Goal: Task Accomplishment & Management: Manage account settings

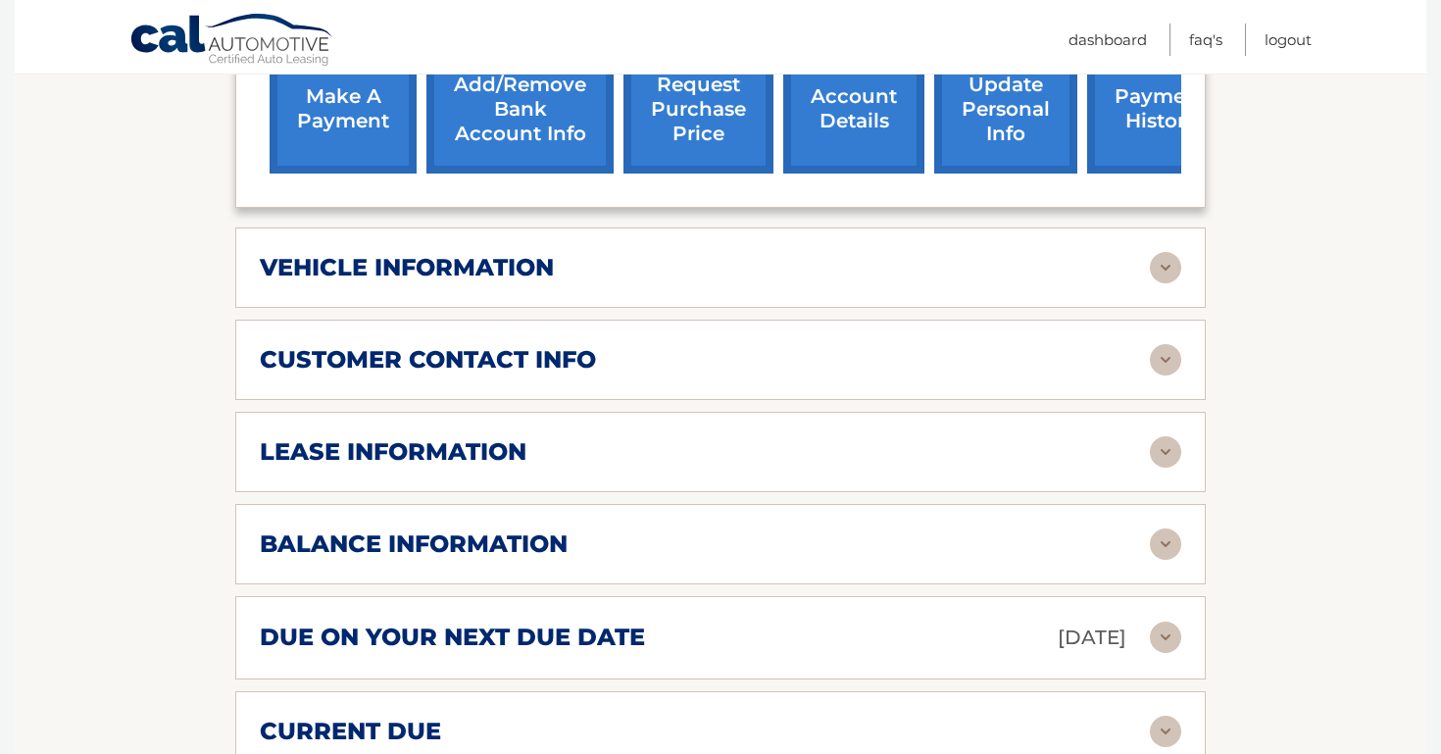
scroll to position [823, 0]
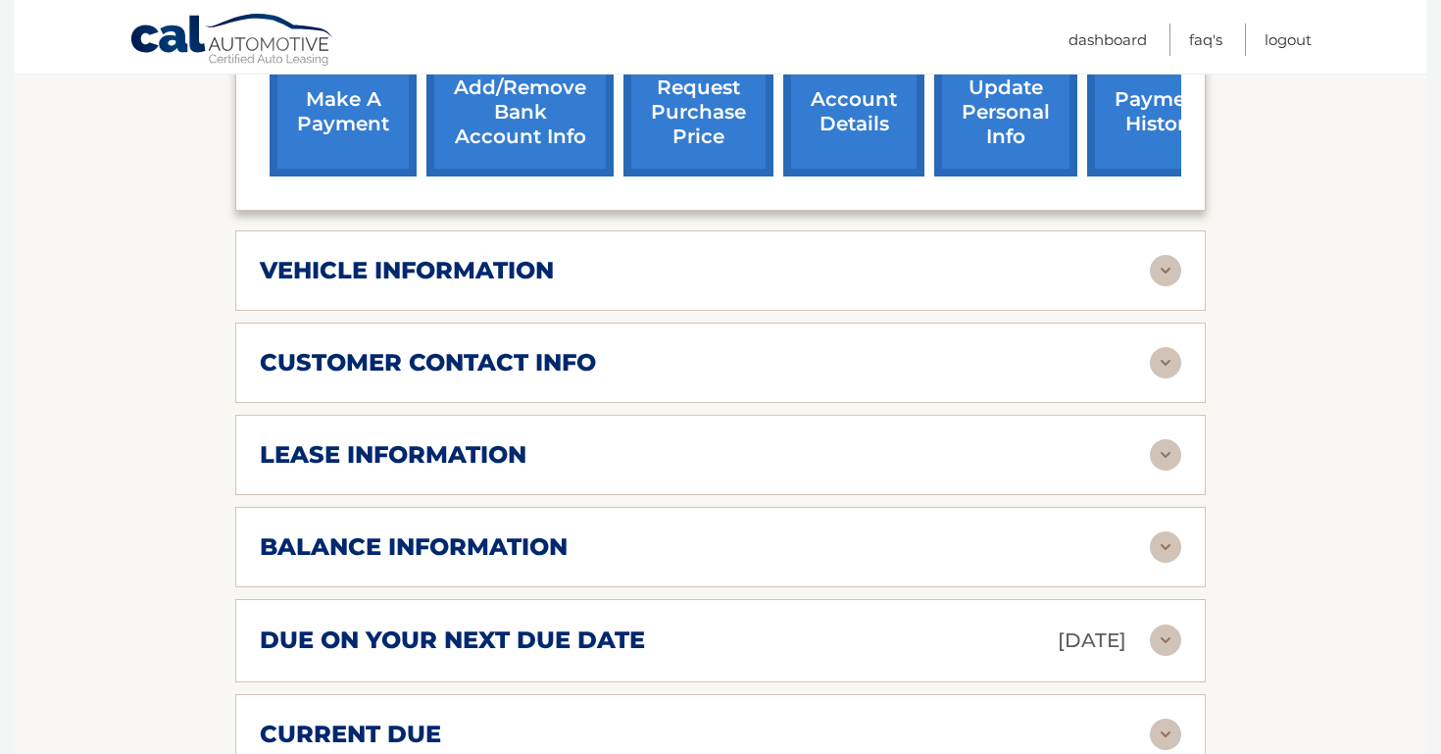
click at [1330, 202] on section "Account Details | #44455905107 Back to Dashboard Manage Your Lease lease accoun…" at bounding box center [720, 306] width 1411 height 1779
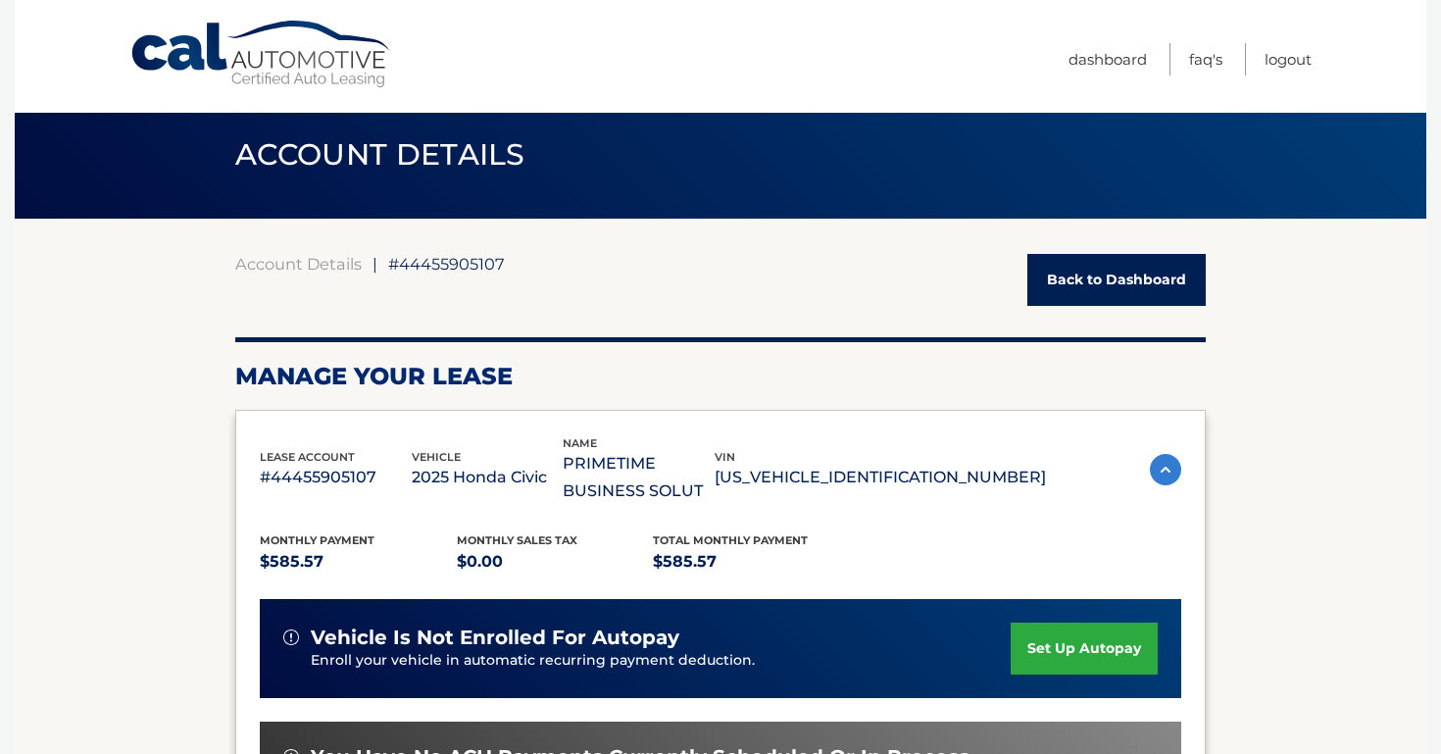
scroll to position [0, 0]
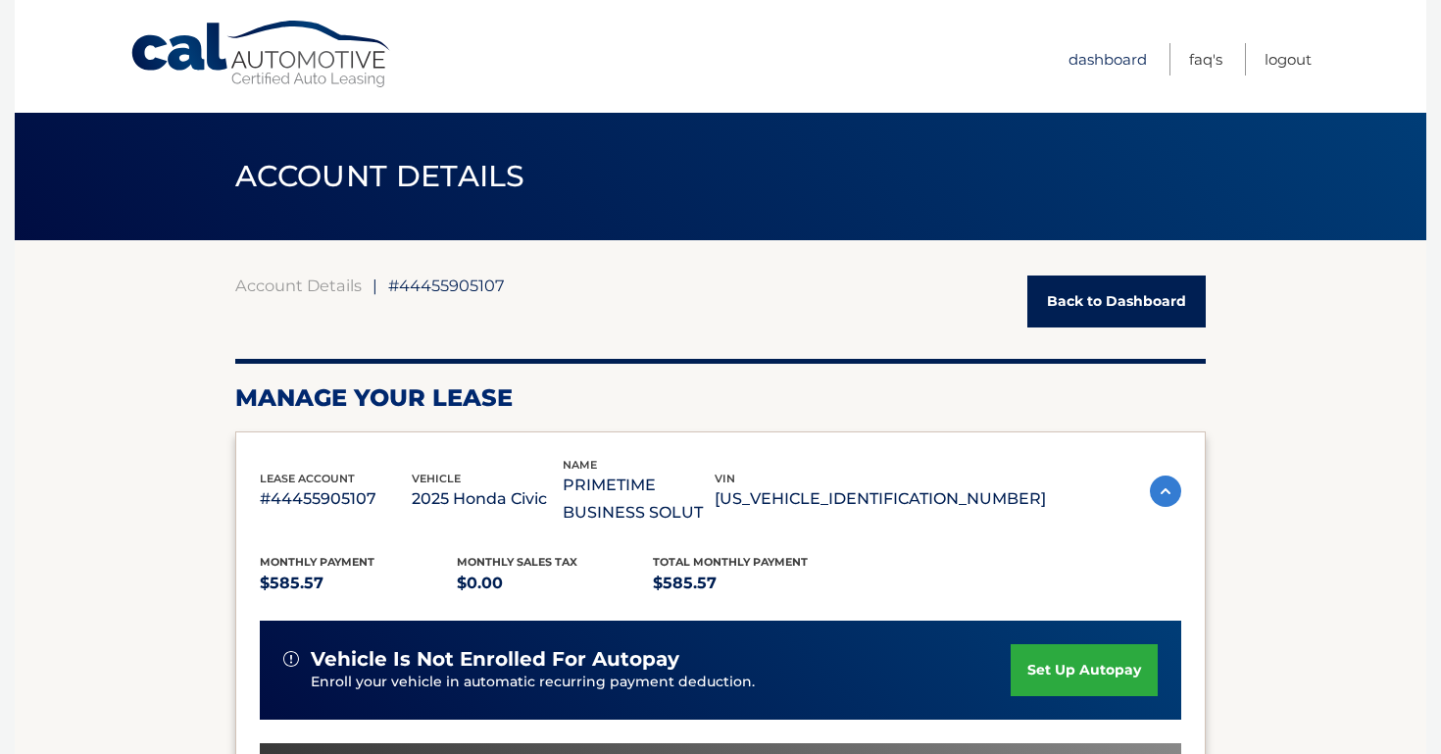
click at [1082, 54] on link "Dashboard" at bounding box center [1107, 59] width 78 height 32
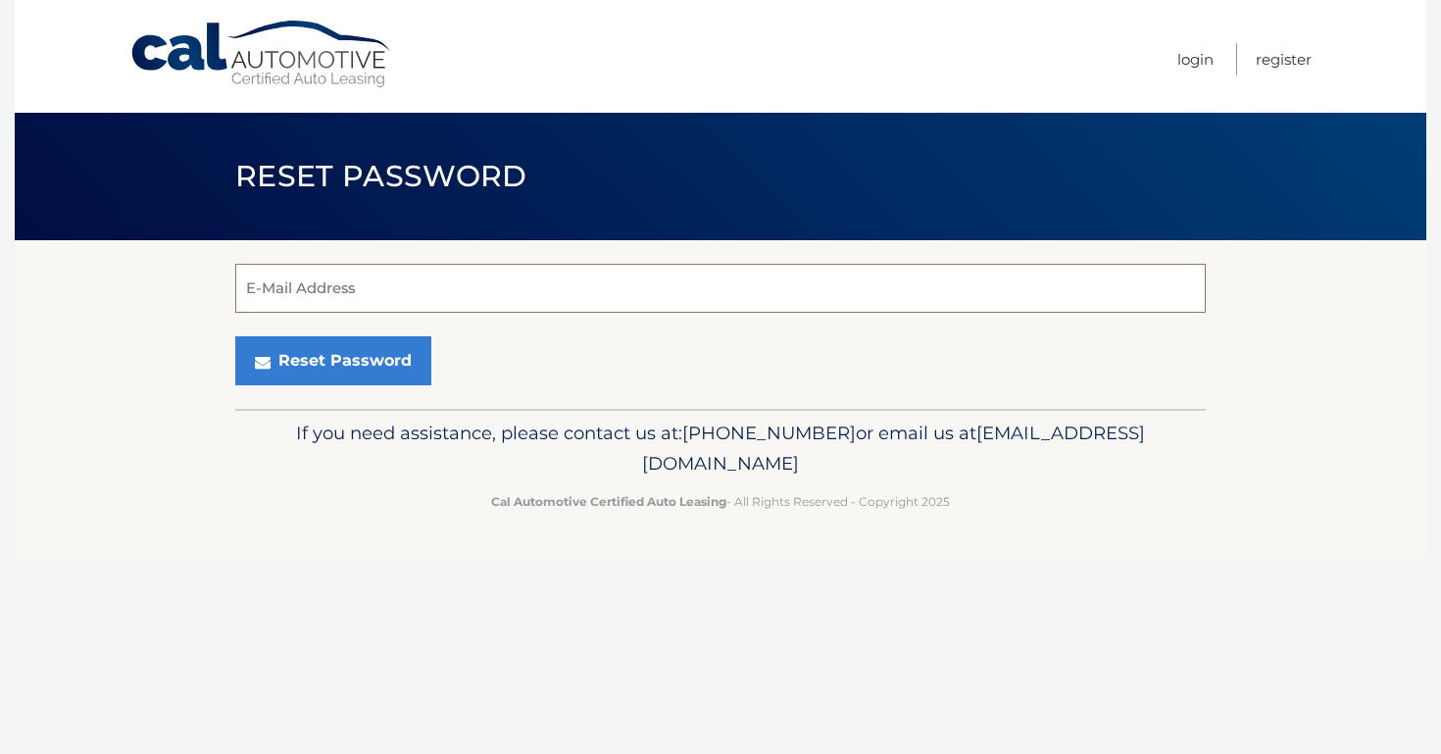
click at [791, 290] on input "E-Mail Address" at bounding box center [720, 288] width 970 height 49
type input "[EMAIL_ADDRESS][DOMAIN_NAME]"
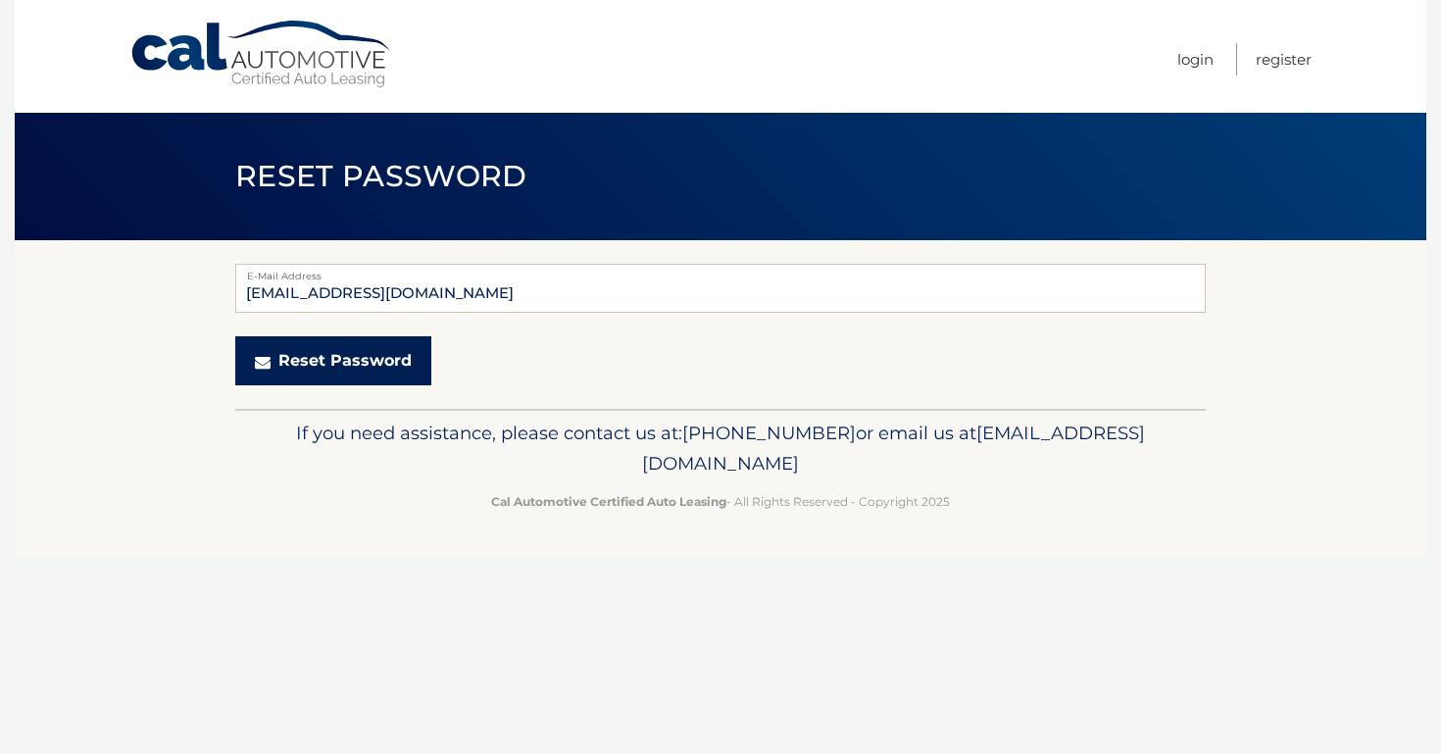
click at [318, 374] on button "Reset Password" at bounding box center [333, 360] width 196 height 49
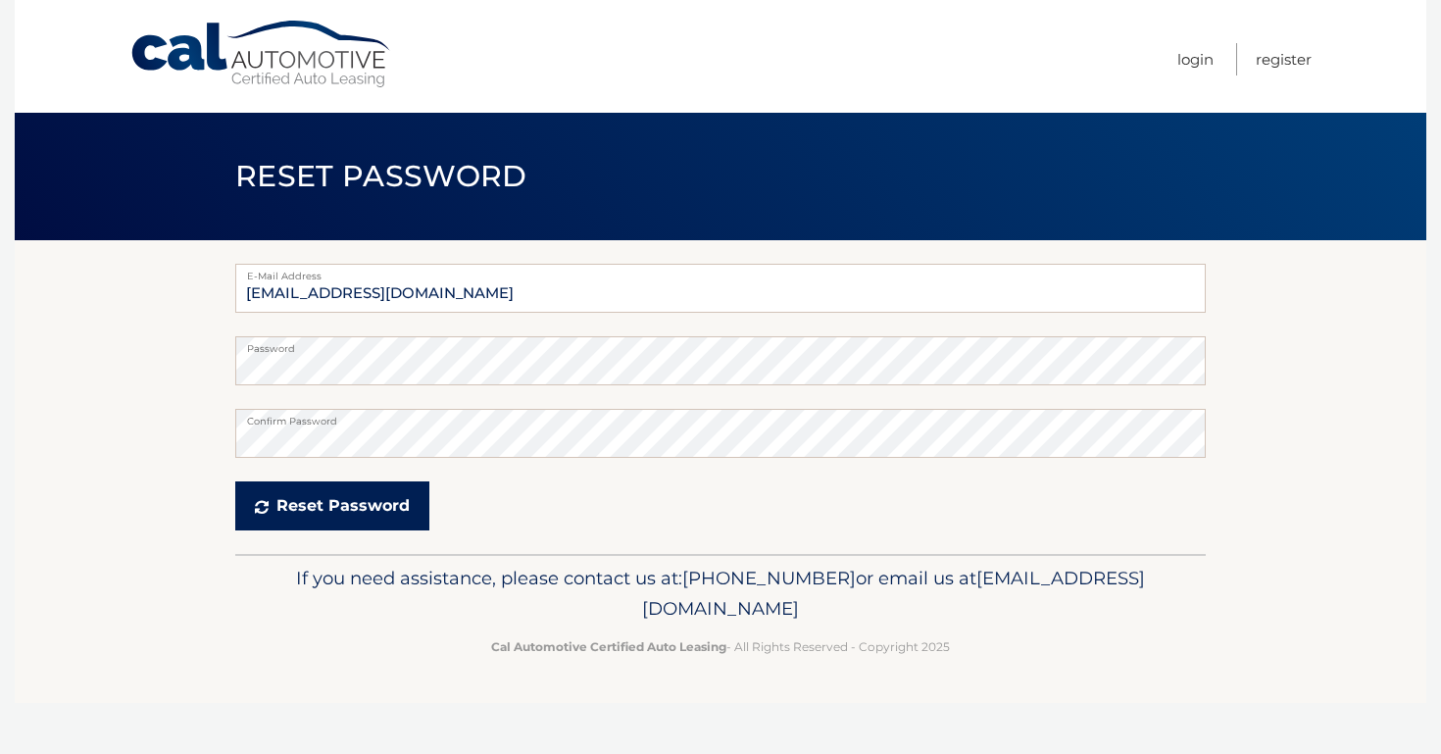
click at [385, 490] on button "Reset Password" at bounding box center [332, 505] width 194 height 49
